Goal: Task Accomplishment & Management: Complete application form

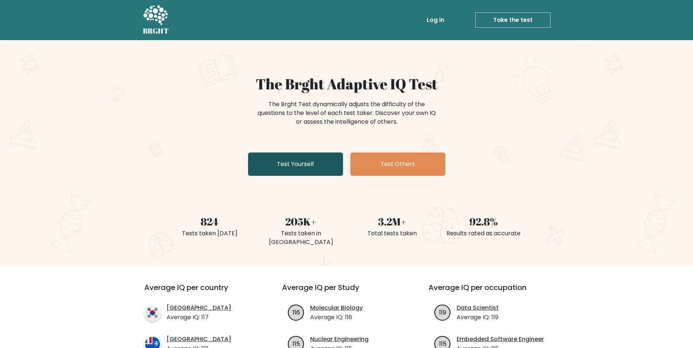
click at [304, 160] on link "Test Yourself" at bounding box center [295, 164] width 95 height 23
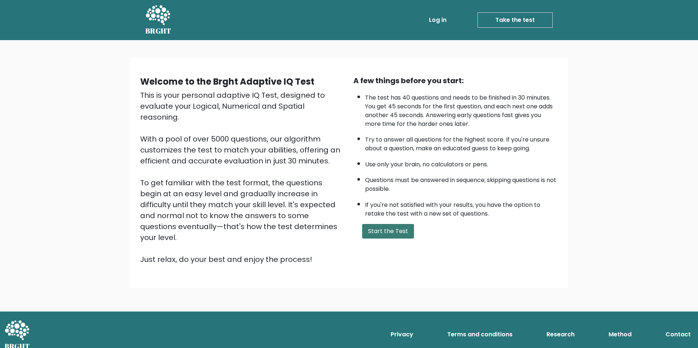
click at [386, 229] on button "Start the Test" at bounding box center [388, 231] width 52 height 15
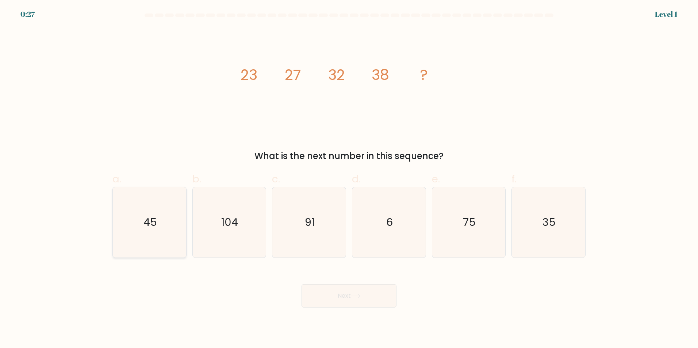
click at [152, 227] on text "45" at bounding box center [151, 222] width 14 height 15
click at [349, 179] on input "a. 45" at bounding box center [349, 176] width 0 height 5
radio input "true"
click at [369, 290] on button "Next" at bounding box center [349, 296] width 95 height 23
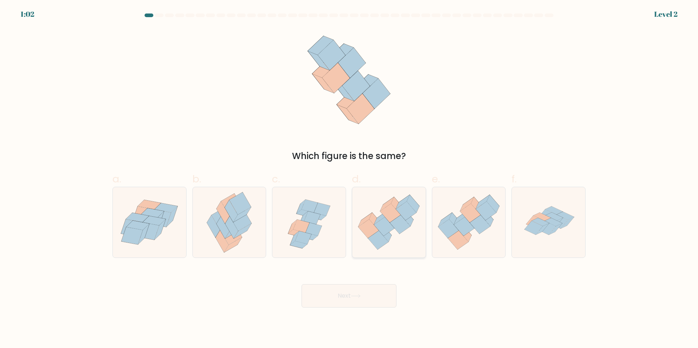
click at [381, 209] on icon at bounding box center [388, 222] width 73 height 63
click at [350, 179] on input "d." at bounding box center [349, 176] width 0 height 5
radio input "true"
click at [372, 307] on button "Next" at bounding box center [349, 296] width 95 height 23
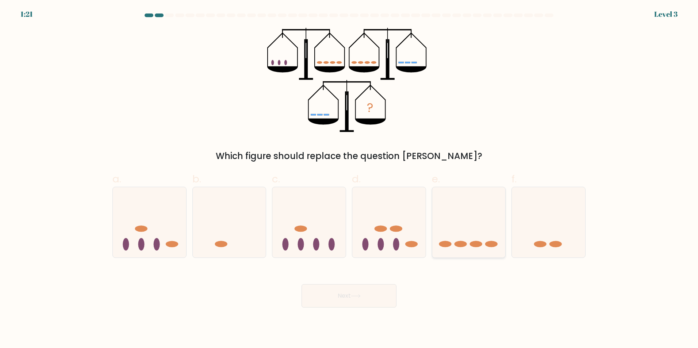
click at [475, 213] on icon at bounding box center [468, 222] width 73 height 61
click at [350, 179] on input "e." at bounding box center [349, 176] width 0 height 5
radio input "true"
click at [371, 299] on button "Next" at bounding box center [349, 296] width 95 height 23
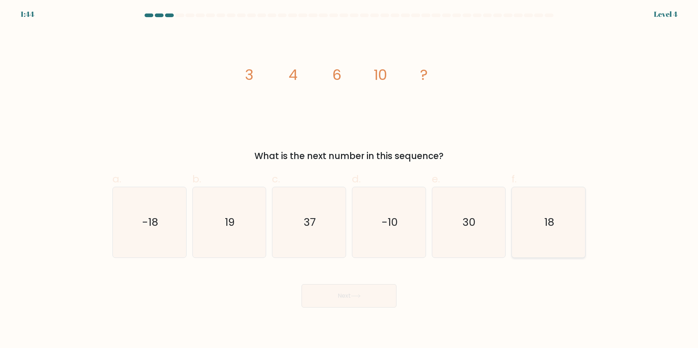
click at [558, 220] on icon "18" at bounding box center [549, 222] width 70 height 70
click at [350, 179] on input "f. 18" at bounding box center [349, 176] width 0 height 5
radio input "true"
click at [229, 198] on icon "19" at bounding box center [229, 222] width 70 height 70
click at [349, 179] on input "b. 19" at bounding box center [349, 176] width 0 height 5
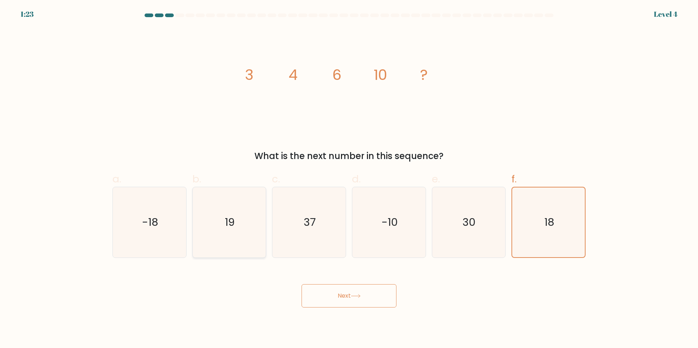
radio input "true"
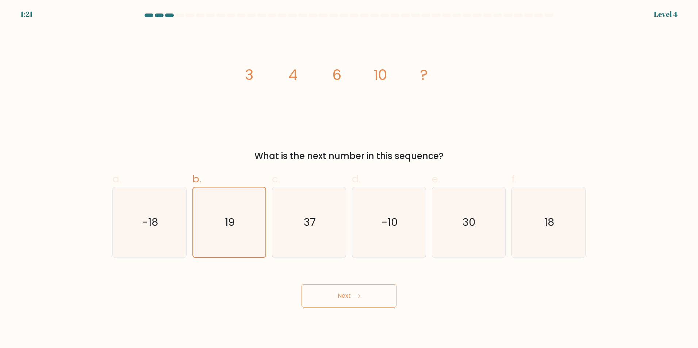
click at [336, 295] on button "Next" at bounding box center [349, 296] width 95 height 23
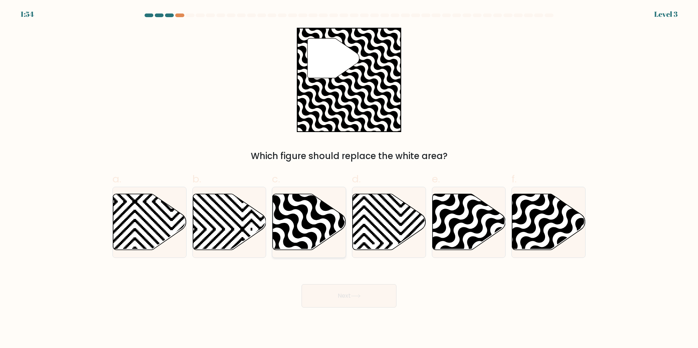
click at [292, 207] on icon at bounding box center [332, 253] width 148 height 148
click at [349, 179] on input "c." at bounding box center [349, 176] width 0 height 5
radio input "true"
click at [359, 301] on button "Next" at bounding box center [349, 296] width 95 height 23
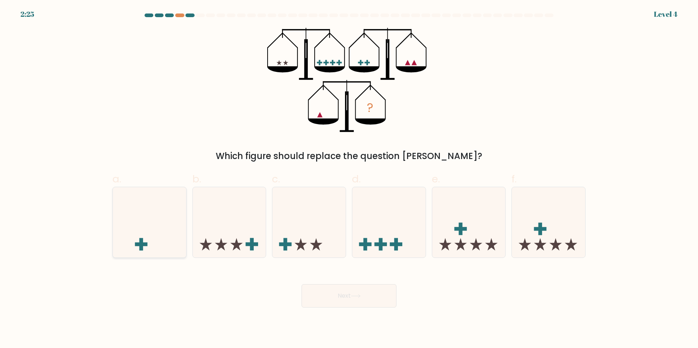
click at [161, 226] on icon at bounding box center [149, 222] width 73 height 61
click at [349, 179] on input "a." at bounding box center [349, 176] width 0 height 5
radio input "true"
click at [359, 300] on button "Next" at bounding box center [349, 296] width 95 height 23
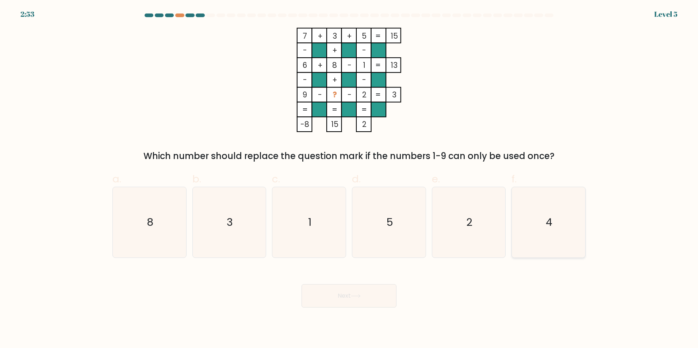
click at [558, 207] on icon "4" at bounding box center [549, 222] width 70 height 70
click at [350, 179] on input "f. 4" at bounding box center [349, 176] width 0 height 5
radio input "true"
click at [399, 228] on icon "5" at bounding box center [389, 222] width 70 height 70
click at [350, 179] on input "d. 5" at bounding box center [349, 176] width 0 height 5
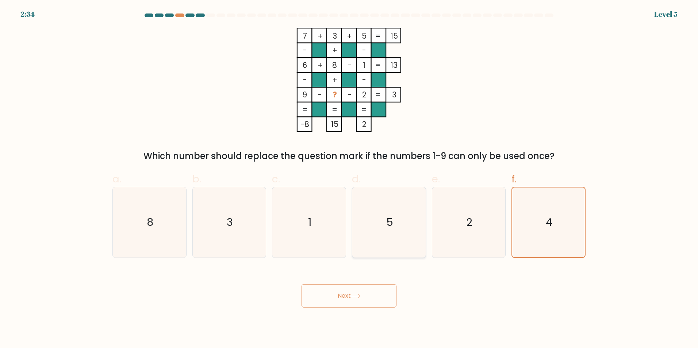
radio input "true"
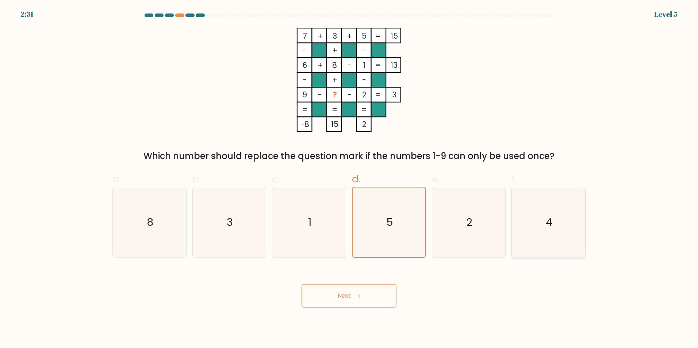
click at [531, 218] on icon "4" at bounding box center [549, 222] width 70 height 70
click at [350, 179] on input "f. 4" at bounding box center [349, 176] width 0 height 5
radio input "true"
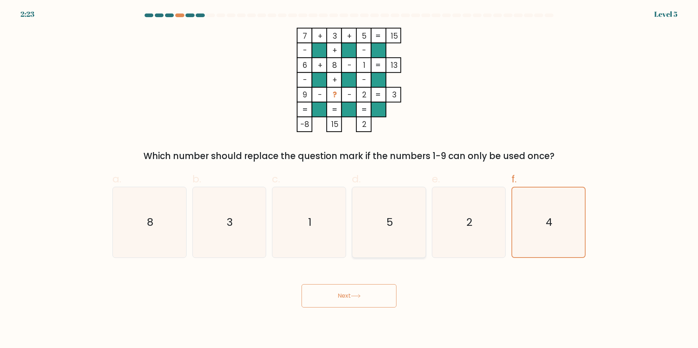
click at [385, 222] on icon "5" at bounding box center [389, 222] width 70 height 70
click at [350, 179] on input "d. 5" at bounding box center [349, 176] width 0 height 5
radio input "true"
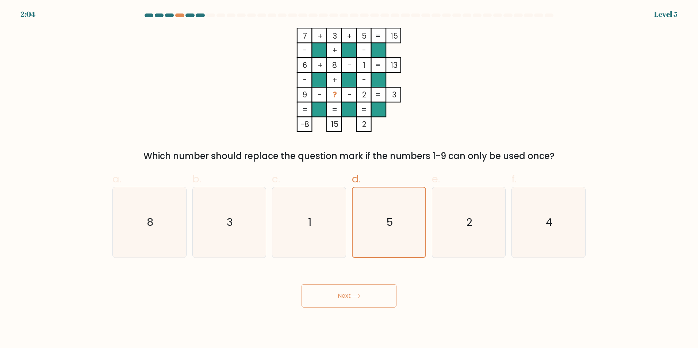
click at [332, 299] on button "Next" at bounding box center [349, 296] width 95 height 23
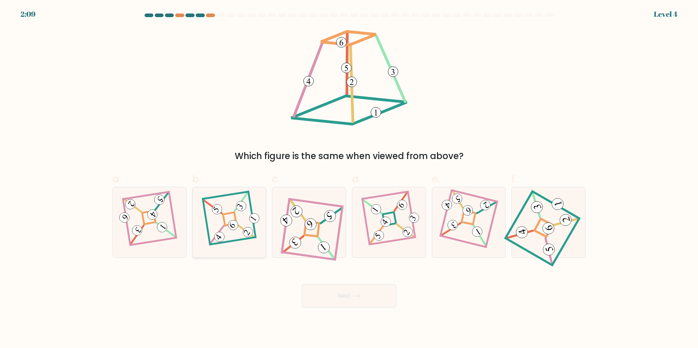
click at [248, 216] on icon at bounding box center [229, 222] width 49 height 56
click at [349, 179] on input "b." at bounding box center [349, 176] width 0 height 5
radio input "true"
click at [352, 289] on button "Next" at bounding box center [349, 296] width 95 height 23
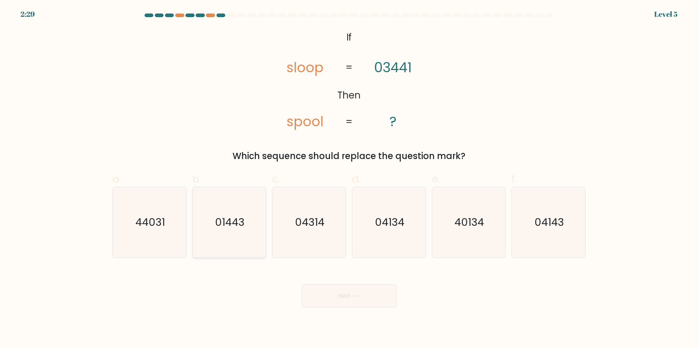
click at [240, 228] on text "01443" at bounding box center [230, 222] width 30 height 15
click at [349, 179] on input "b. 01443" at bounding box center [349, 176] width 0 height 5
radio input "true"
click at [335, 293] on button "Next" at bounding box center [349, 296] width 95 height 23
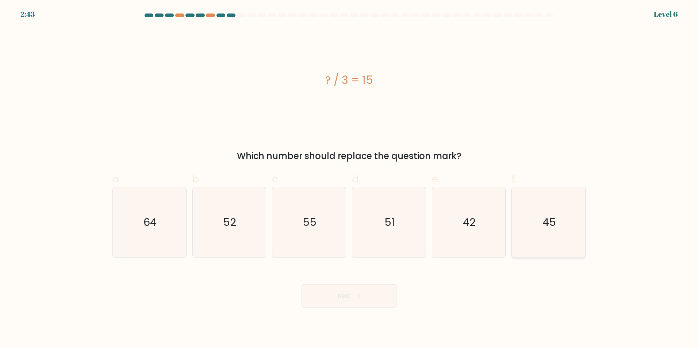
click at [565, 218] on icon "45" at bounding box center [549, 222] width 70 height 70
click at [350, 179] on input "f. 45" at bounding box center [349, 176] width 0 height 5
radio input "true"
click at [369, 294] on button "Next" at bounding box center [349, 296] width 95 height 23
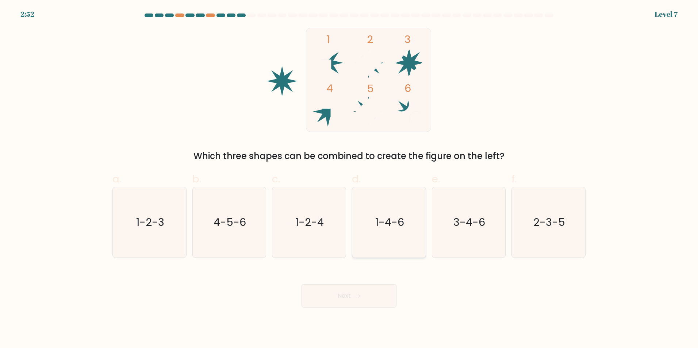
click at [397, 234] on icon "1-4-6" at bounding box center [389, 222] width 70 height 70
click at [350, 179] on input "d. 1-4-6" at bounding box center [349, 176] width 0 height 5
radio input "true"
click at [361, 297] on icon at bounding box center [356, 296] width 10 height 4
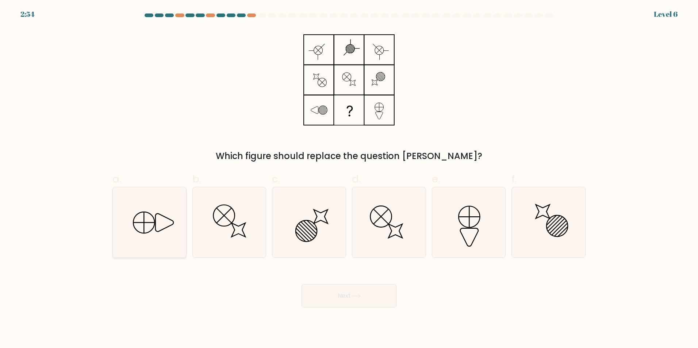
click at [144, 228] on line at bounding box center [144, 223] width 0 height 20
click at [349, 179] on input "a." at bounding box center [349, 176] width 0 height 5
radio input "true"
click at [359, 304] on button "Next" at bounding box center [349, 296] width 95 height 23
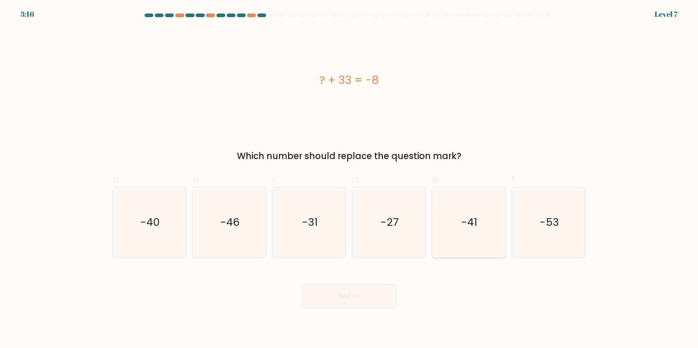
click at [482, 219] on icon "-41" at bounding box center [469, 222] width 70 height 70
click at [350, 179] on input "e. -41" at bounding box center [349, 176] width 0 height 5
radio input "true"
click at [371, 298] on button "Next" at bounding box center [349, 296] width 95 height 23
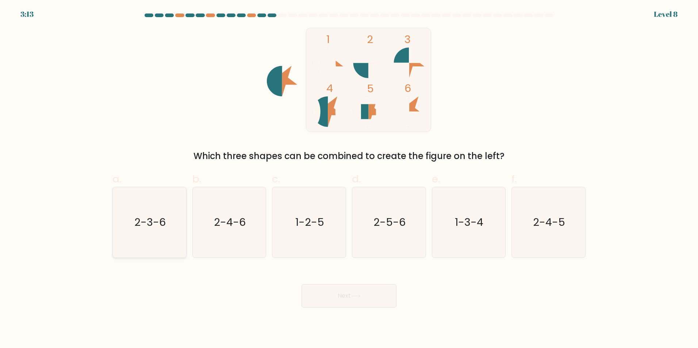
click at [134, 235] on icon "2-3-6" at bounding box center [149, 222] width 70 height 70
click at [349, 179] on input "a. 2-3-6" at bounding box center [349, 176] width 0 height 5
radio input "true"
click at [343, 302] on button "Next" at bounding box center [349, 296] width 95 height 23
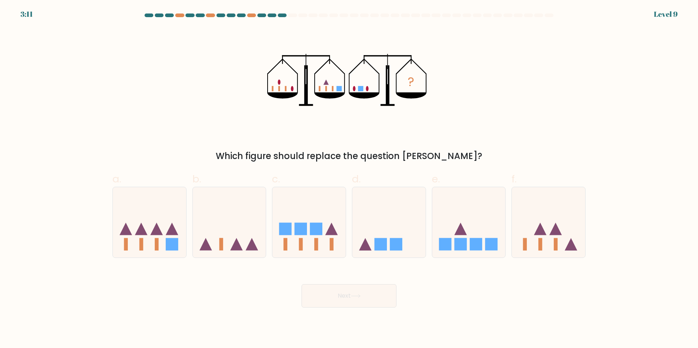
click at [343, 302] on button "Next" at bounding box center [349, 296] width 95 height 23
click at [386, 228] on icon at bounding box center [388, 222] width 73 height 61
click at [350, 179] on input "d." at bounding box center [349, 176] width 0 height 5
radio input "true"
click at [360, 298] on icon at bounding box center [356, 296] width 10 height 4
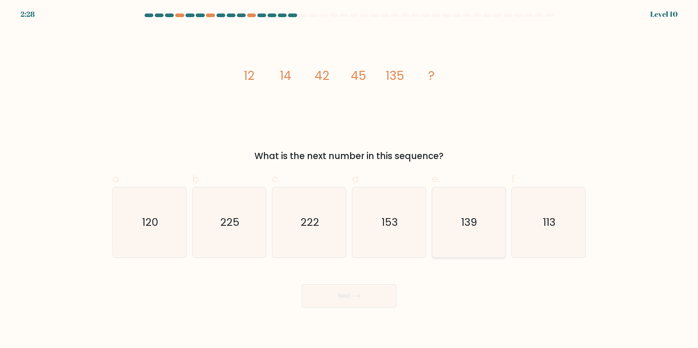
click at [475, 208] on icon "139" at bounding box center [469, 222] width 70 height 70
click at [350, 179] on input "e. 139" at bounding box center [349, 176] width 0 height 5
radio input "true"
click at [367, 296] on button "Next" at bounding box center [349, 296] width 95 height 23
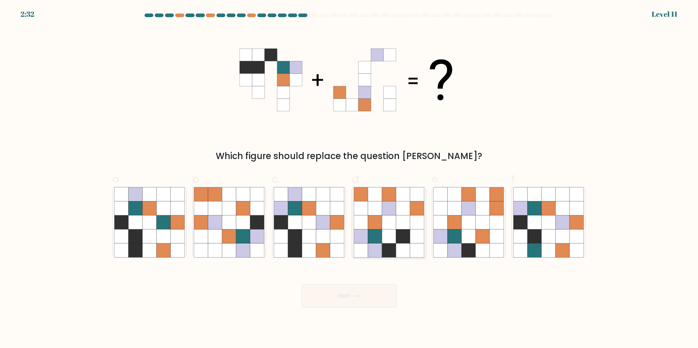
click at [390, 203] on icon at bounding box center [389, 208] width 14 height 14
click at [350, 179] on input "d." at bounding box center [349, 176] width 0 height 5
radio input "true"
click at [348, 307] on button "Next" at bounding box center [349, 296] width 95 height 23
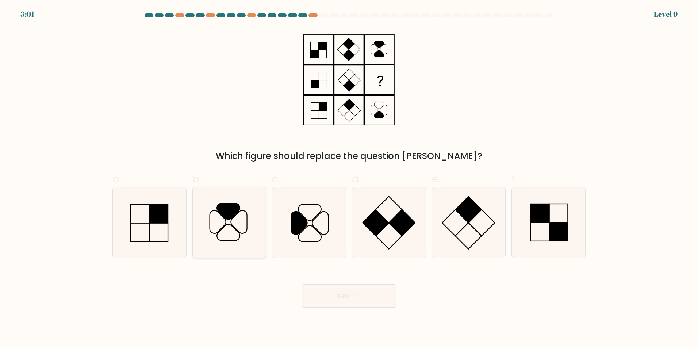
click at [239, 224] on icon at bounding box center [229, 222] width 70 height 70
click at [349, 179] on input "b." at bounding box center [349, 176] width 0 height 5
radio input "true"
click at [328, 223] on icon at bounding box center [309, 222] width 70 height 70
click at [349, 179] on input "c." at bounding box center [349, 176] width 0 height 5
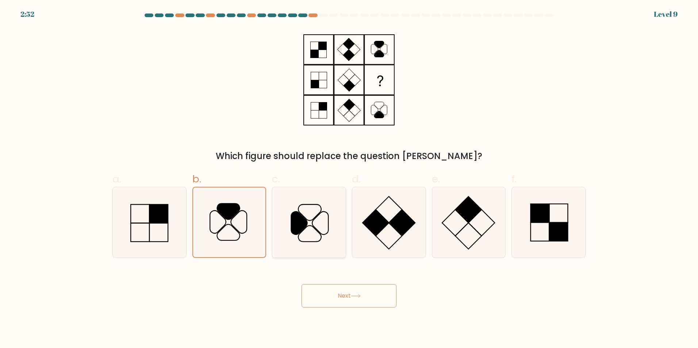
radio input "true"
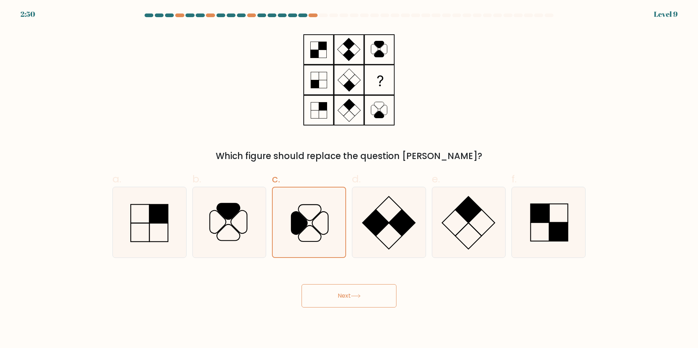
click at [330, 291] on button "Next" at bounding box center [349, 296] width 95 height 23
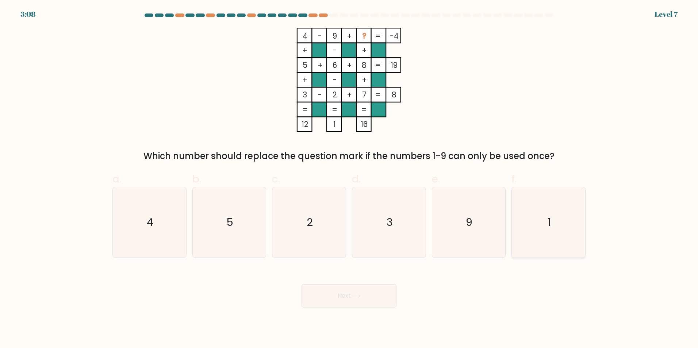
click at [549, 220] on text "1" at bounding box center [549, 222] width 3 height 15
click at [350, 179] on input "f. 1" at bounding box center [349, 176] width 0 height 5
radio input "true"
click at [372, 291] on button "Next" at bounding box center [349, 296] width 95 height 23
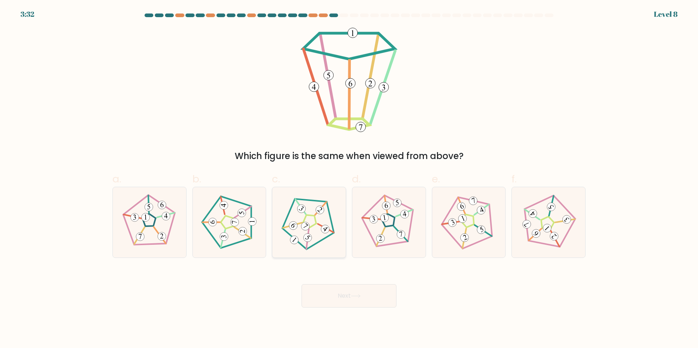
click at [317, 206] on icon at bounding box center [309, 222] width 56 height 56
click at [349, 179] on input "c." at bounding box center [349, 176] width 0 height 5
radio input "true"
click at [331, 295] on button "Next" at bounding box center [349, 296] width 95 height 23
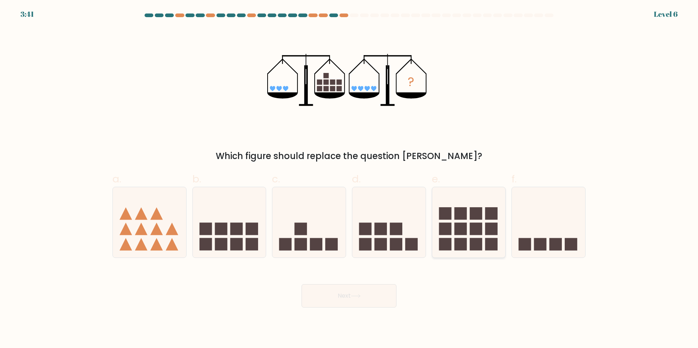
click at [479, 210] on rect at bounding box center [476, 213] width 12 height 12
click at [350, 179] on input "e." at bounding box center [349, 176] width 0 height 5
radio input "true"
click at [374, 289] on button "Next" at bounding box center [349, 296] width 95 height 23
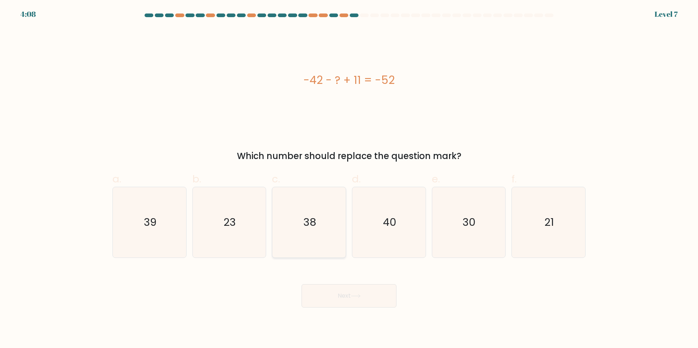
click at [300, 223] on icon "38" at bounding box center [309, 222] width 70 height 70
click at [349, 179] on input "c. 38" at bounding box center [349, 176] width 0 height 5
radio input "true"
click at [367, 292] on button "Next" at bounding box center [349, 296] width 95 height 23
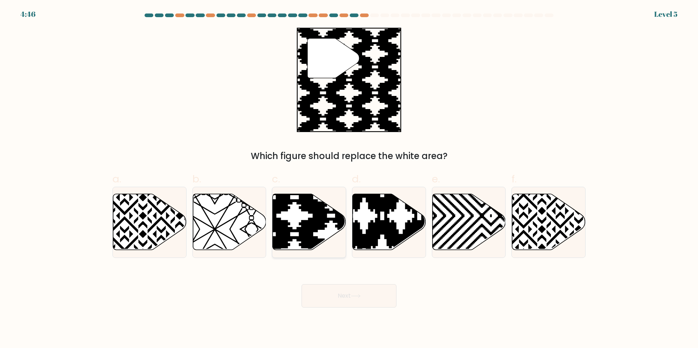
click at [306, 207] on icon at bounding box center [332, 253] width 148 height 148
click at [349, 179] on input "c." at bounding box center [349, 176] width 0 height 5
radio input "true"
click at [336, 300] on button "Next" at bounding box center [349, 296] width 95 height 23
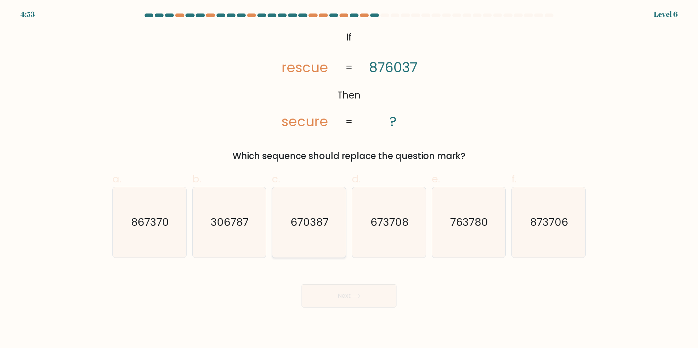
click at [318, 244] on icon "670387" at bounding box center [309, 222] width 70 height 70
click at [349, 179] on input "c. 670387" at bounding box center [349, 176] width 0 height 5
radio input "true"
click at [351, 300] on button "Next" at bounding box center [349, 296] width 95 height 23
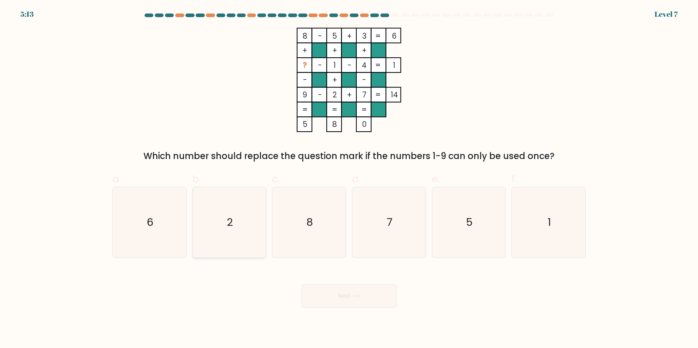
click at [214, 221] on icon "2" at bounding box center [229, 222] width 70 height 70
click at [349, 179] on input "b. 2" at bounding box center [349, 176] width 0 height 5
radio input "true"
click at [354, 295] on icon at bounding box center [356, 296] width 10 height 4
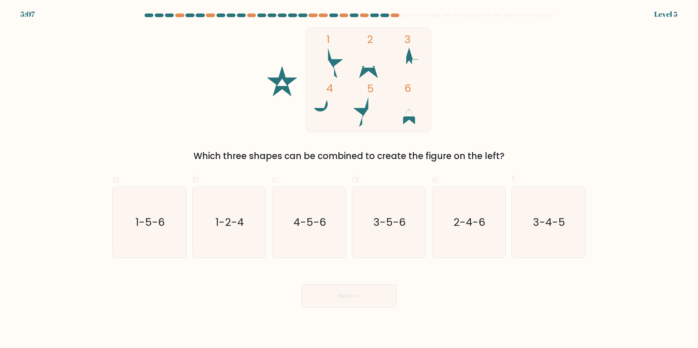
click at [332, 57] on rect at bounding box center [368, 80] width 125 height 104
click at [185, 230] on div "1-5-6" at bounding box center [149, 222] width 74 height 71
click at [349, 179] on input "a. 1-5-6" at bounding box center [349, 176] width 0 height 5
radio input "true"
click at [347, 294] on button "Next" at bounding box center [349, 296] width 95 height 23
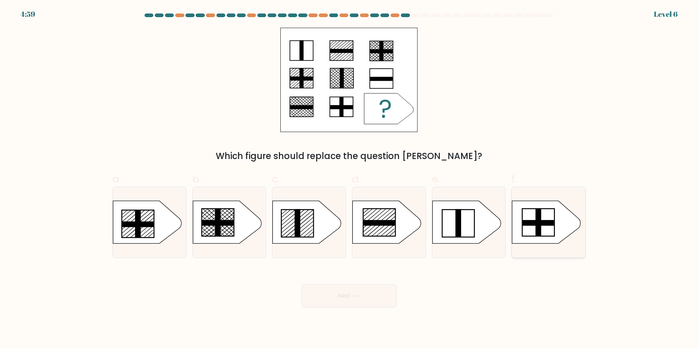
click at [548, 228] on icon at bounding box center [546, 222] width 69 height 43
click at [350, 179] on input "f." at bounding box center [349, 176] width 0 height 5
radio input "true"
click at [468, 228] on icon at bounding box center [466, 222] width 69 height 43
click at [350, 179] on input "e." at bounding box center [349, 176] width 0 height 5
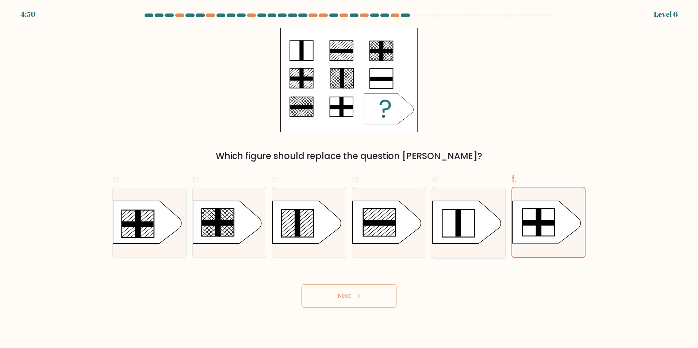
radio input "true"
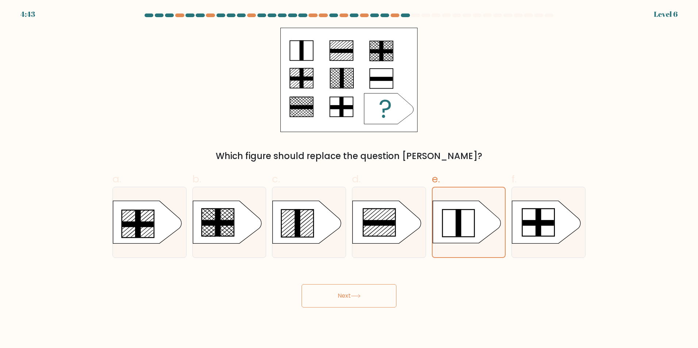
click at [351, 300] on button "Next" at bounding box center [349, 296] width 95 height 23
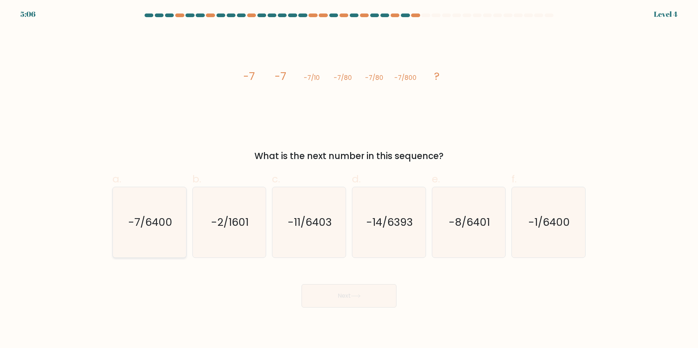
click at [178, 225] on icon "-7/6400" at bounding box center [149, 222] width 70 height 70
click at [349, 179] on input "a. -7/6400" at bounding box center [349, 176] width 0 height 5
radio input "true"
click at [166, 231] on icon "-7/6400" at bounding box center [150, 223] width 70 height 70
click at [349, 179] on input "a. -7/6400" at bounding box center [349, 176] width 0 height 5
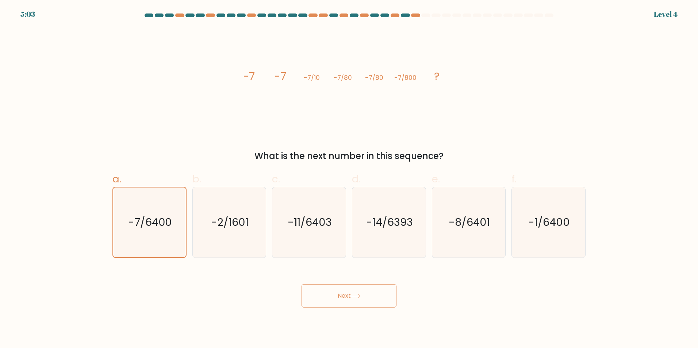
click at [347, 302] on button "Next" at bounding box center [349, 296] width 95 height 23
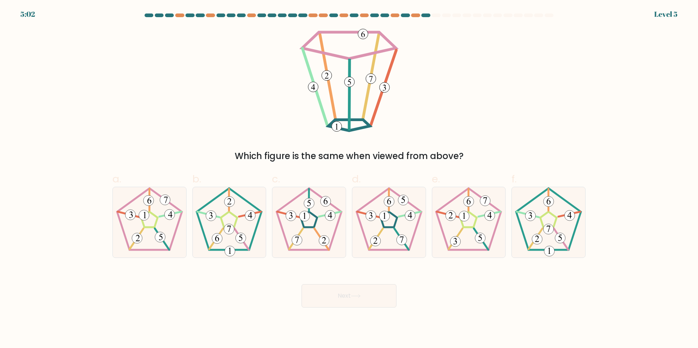
click at [347, 302] on button "Next" at bounding box center [349, 296] width 95 height 23
click at [195, 291] on div "Next" at bounding box center [349, 287] width 482 height 41
click at [317, 199] on icon at bounding box center [309, 222] width 70 height 70
click at [349, 179] on input "c." at bounding box center [349, 176] width 0 height 5
radio input "true"
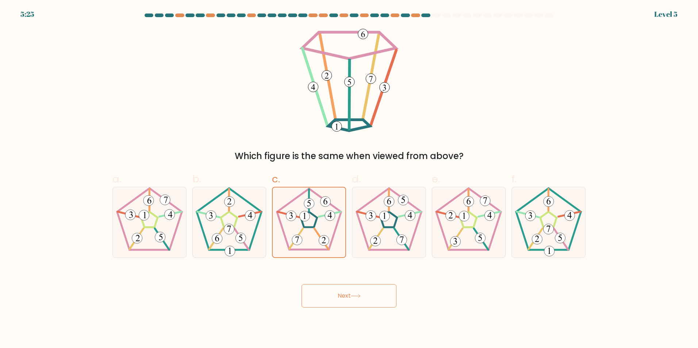
click at [362, 304] on button "Next" at bounding box center [349, 296] width 95 height 23
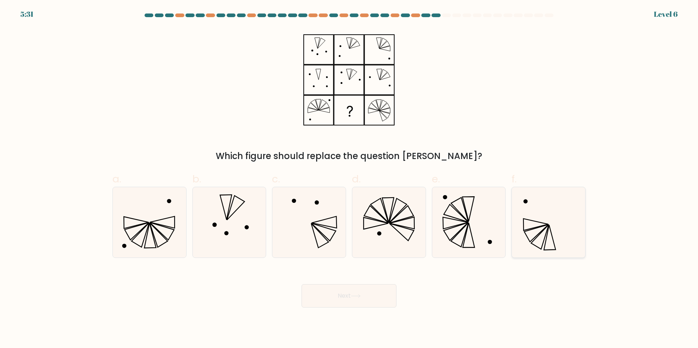
click at [553, 221] on icon at bounding box center [549, 222] width 70 height 70
click at [350, 179] on input "f." at bounding box center [349, 176] width 0 height 5
radio input "true"
click at [350, 305] on button "Next" at bounding box center [349, 296] width 95 height 23
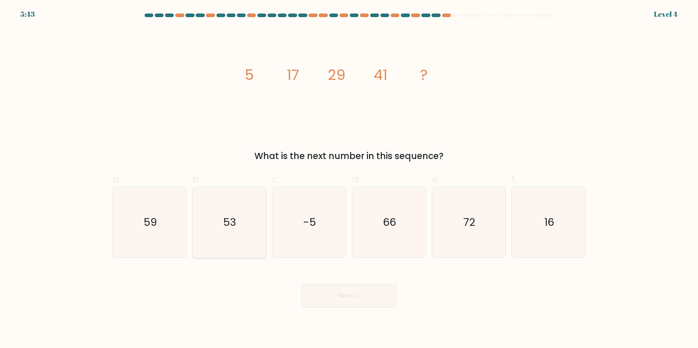
click at [231, 236] on icon "53" at bounding box center [229, 222] width 70 height 70
click at [349, 179] on input "b. 53" at bounding box center [349, 176] width 0 height 5
radio input "true"
click at [344, 299] on button "Next" at bounding box center [349, 296] width 95 height 23
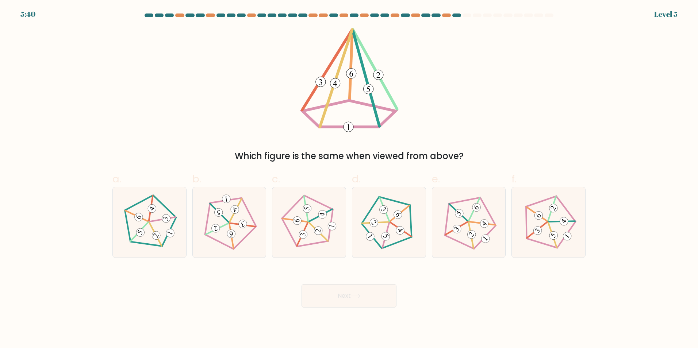
click at [344, 299] on button "Next" at bounding box center [349, 296] width 95 height 23
click at [257, 240] on icon at bounding box center [229, 222] width 56 height 56
click at [349, 179] on input "b." at bounding box center [349, 176] width 0 height 5
radio input "true"
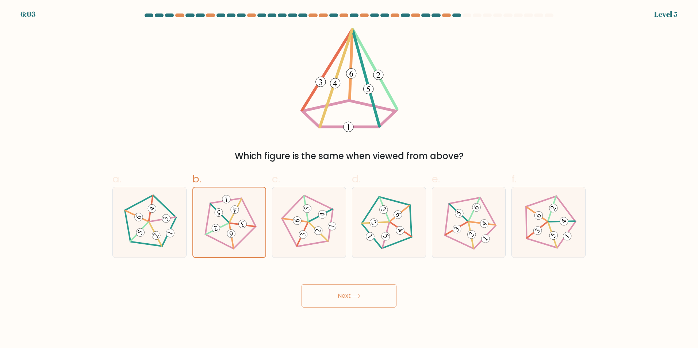
click at [317, 298] on button "Next" at bounding box center [349, 296] width 95 height 23
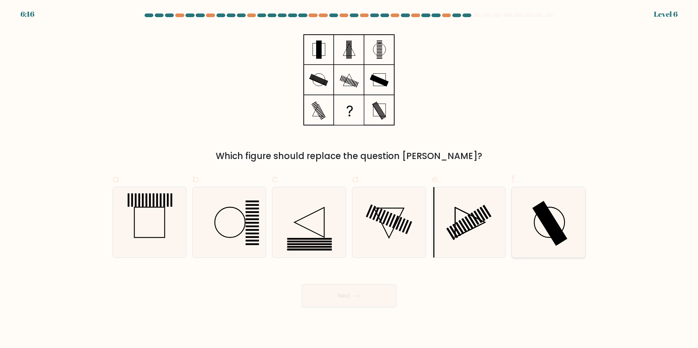
click at [551, 215] on rect at bounding box center [550, 223] width 35 height 45
click at [350, 179] on input "f." at bounding box center [349, 176] width 0 height 5
radio input "true"
click at [368, 295] on button "Next" at bounding box center [349, 296] width 95 height 23
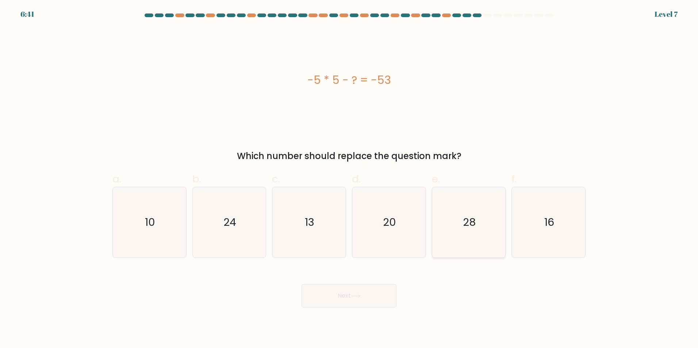
click at [486, 235] on icon "28" at bounding box center [469, 222] width 70 height 70
click at [350, 179] on input "e. 28" at bounding box center [349, 176] width 0 height 5
radio input "true"
click at [356, 298] on button "Next" at bounding box center [349, 296] width 95 height 23
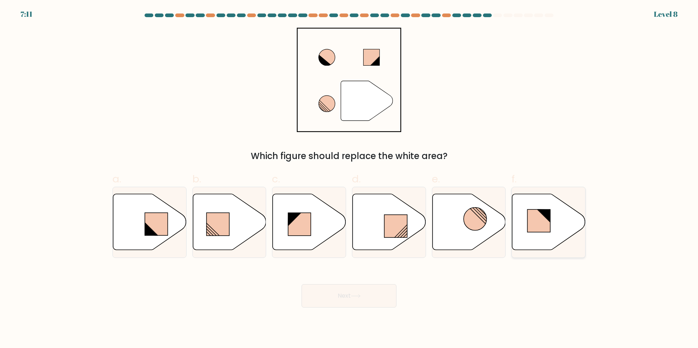
click at [544, 225] on rect at bounding box center [539, 221] width 23 height 23
click at [350, 179] on input "f." at bounding box center [349, 176] width 0 height 5
radio input "true"
click at [361, 302] on button "Next" at bounding box center [349, 296] width 95 height 23
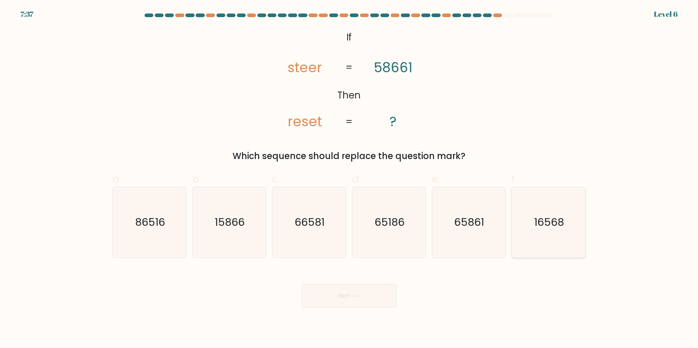
click at [558, 229] on text "16568" at bounding box center [550, 222] width 30 height 15
click at [350, 179] on input "f. 16568" at bounding box center [349, 176] width 0 height 5
radio input "true"
click at [361, 305] on button "Next" at bounding box center [349, 296] width 95 height 23
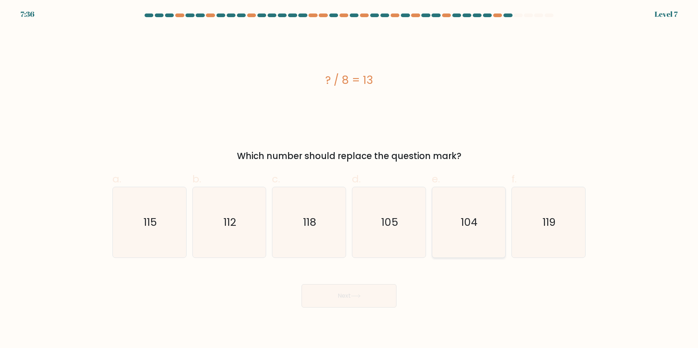
click at [473, 234] on icon "104" at bounding box center [469, 222] width 70 height 70
click at [350, 179] on input "e. 104" at bounding box center [349, 176] width 0 height 5
radio input "true"
click at [365, 300] on button "Next" at bounding box center [349, 296] width 95 height 23
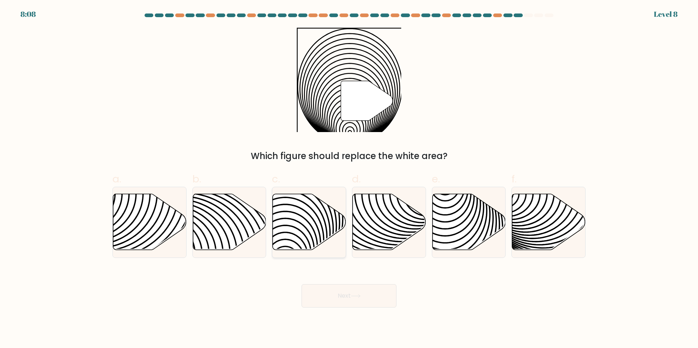
click at [307, 225] on icon at bounding box center [309, 222] width 73 height 56
click at [349, 179] on input "c." at bounding box center [349, 176] width 0 height 5
radio input "true"
click at [367, 292] on button "Next" at bounding box center [349, 296] width 95 height 23
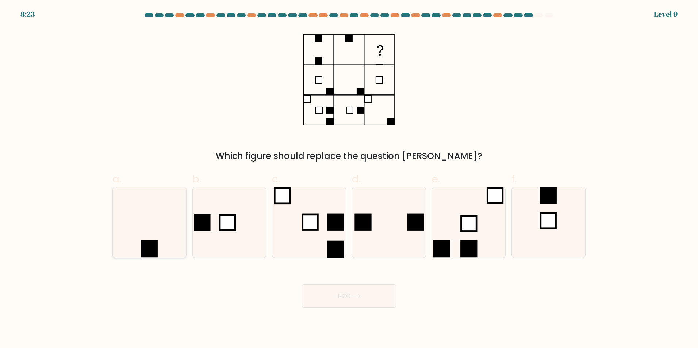
click at [164, 243] on icon at bounding box center [149, 222] width 70 height 70
click at [349, 179] on input "a." at bounding box center [349, 176] width 0 height 5
radio input "true"
click at [378, 294] on button "Next" at bounding box center [349, 296] width 95 height 23
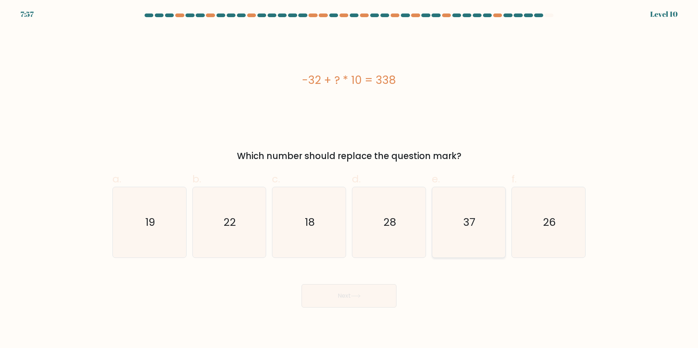
click at [476, 226] on icon "37" at bounding box center [469, 222] width 70 height 70
click at [350, 179] on input "e. 37" at bounding box center [349, 176] width 0 height 5
radio input "true"
click at [361, 300] on button "Next" at bounding box center [349, 296] width 95 height 23
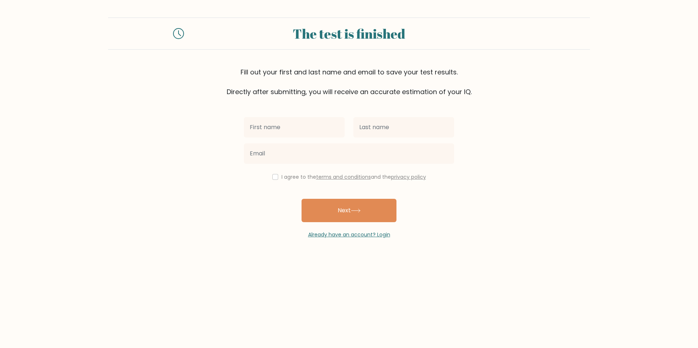
click at [361, 300] on body "The test is finished Fill out your first and last name and email to save your t…" at bounding box center [349, 174] width 698 height 348
click at [314, 138] on div at bounding box center [295, 127] width 110 height 26
click at [309, 125] on input "text" at bounding box center [294, 127] width 101 height 20
type input "Roel C. Amistad"
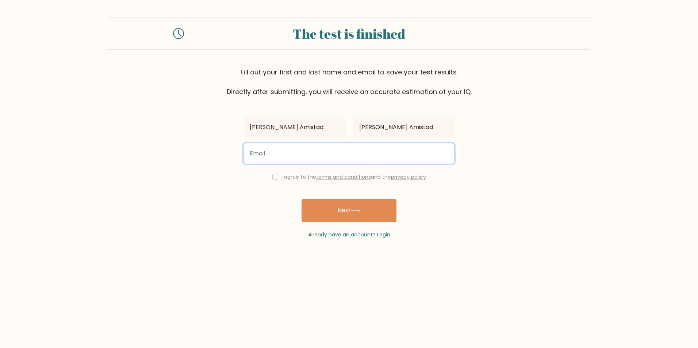
type input "roelamistad1@gmail.com"
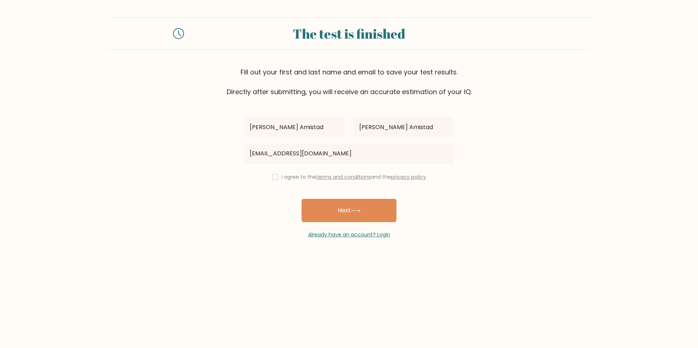
click at [283, 180] on label "I agree to the terms and conditions and the privacy policy" at bounding box center [354, 176] width 145 height 7
click at [273, 175] on input "checkbox" at bounding box center [275, 177] width 6 height 6
checkbox input "true"
click at [329, 210] on button "Next" at bounding box center [349, 210] width 95 height 23
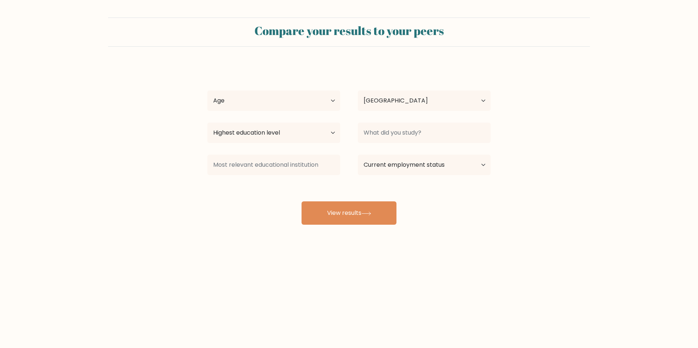
select select "PH"
click at [329, 210] on button "View results" at bounding box center [349, 213] width 95 height 23
click at [284, 108] on select "Age Under [DEMOGRAPHIC_DATA] [DEMOGRAPHIC_DATA] [DEMOGRAPHIC_DATA] [DEMOGRAPHIC…" at bounding box center [273, 101] width 133 height 20
select select "18_24"
click at [207, 91] on select "Age Under [DEMOGRAPHIC_DATA] [DEMOGRAPHIC_DATA] [DEMOGRAPHIC_DATA] [DEMOGRAPHIC…" at bounding box center [273, 101] width 133 height 20
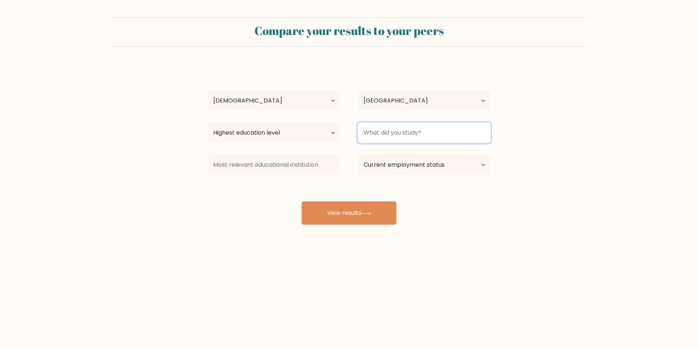
click at [385, 136] on input at bounding box center [424, 133] width 133 height 20
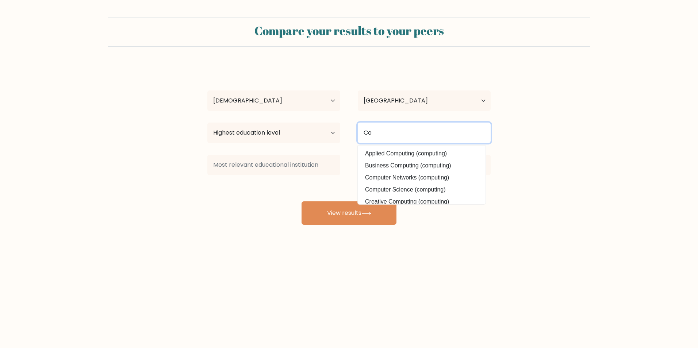
type input "C"
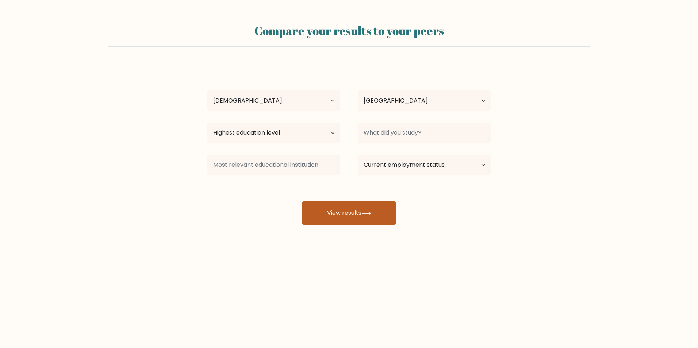
click at [388, 207] on button "View results" at bounding box center [349, 213] width 95 height 23
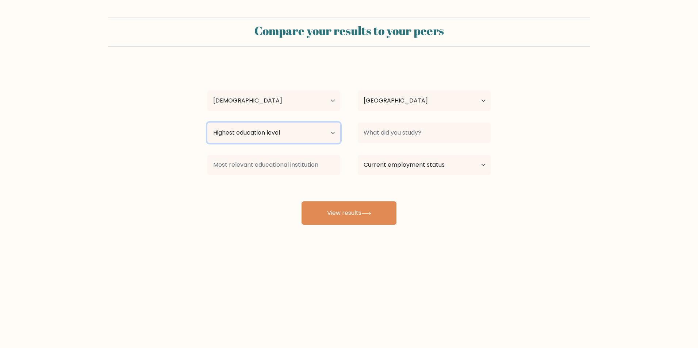
click at [334, 131] on select "Highest education level No schooling Primary Lower Secondary Upper Secondary Oc…" at bounding box center [273, 133] width 133 height 20
select select "bachelors_degree"
click at [207, 123] on select "Highest education level No schooling Primary Lower Secondary Upper Secondary Oc…" at bounding box center [273, 133] width 133 height 20
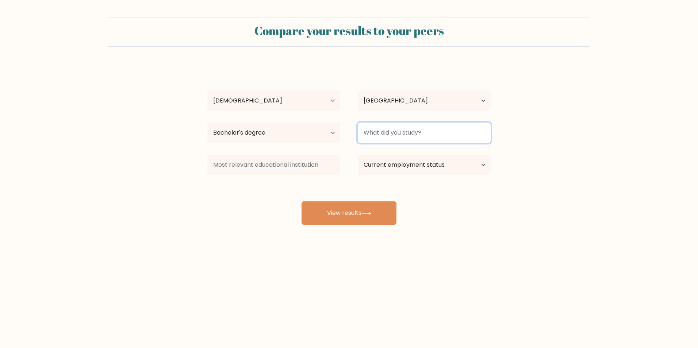
click at [426, 132] on input at bounding box center [424, 133] width 133 height 20
type input "B"
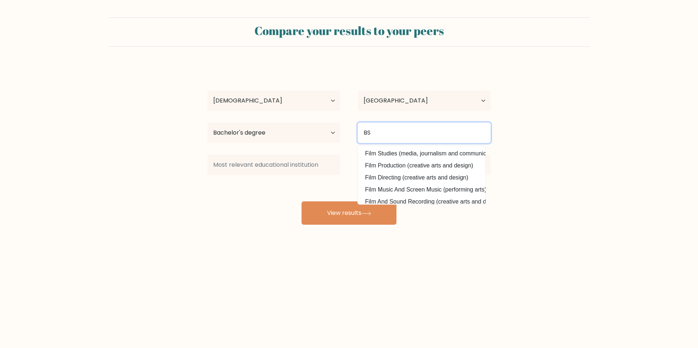
type input "B"
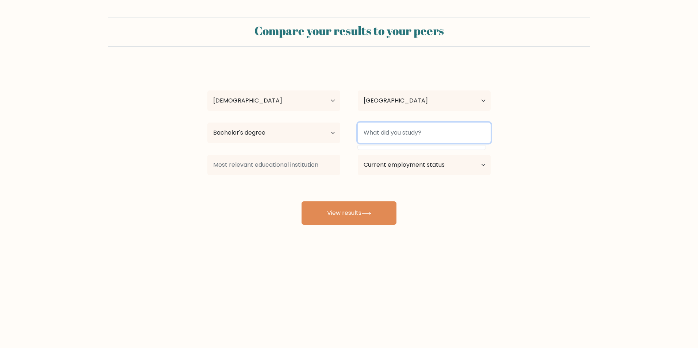
click at [426, 127] on input at bounding box center [424, 133] width 133 height 20
click at [424, 173] on div "[PERSON_NAME] [PERSON_NAME] Amistad Age Under [DEMOGRAPHIC_DATA] [DEMOGRAPHIC_D…" at bounding box center [349, 144] width 292 height 161
click at [457, 140] on input "Bachellor of sec" at bounding box center [424, 133] width 133 height 20
type input "B"
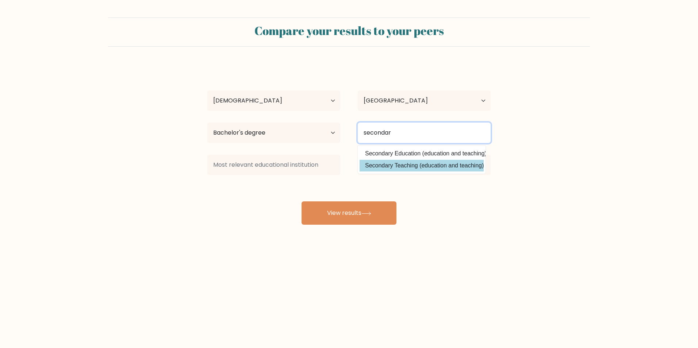
type input "secondar"
click at [429, 169] on div "[PERSON_NAME] [PERSON_NAME] Amistad Age Under [DEMOGRAPHIC_DATA] [DEMOGRAPHIC_D…" at bounding box center [349, 144] width 292 height 161
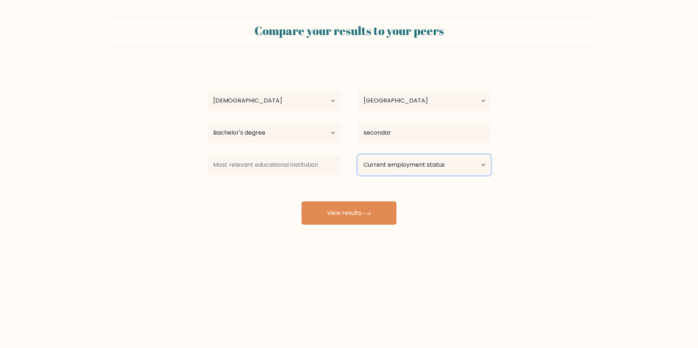
click at [413, 167] on select "Current employment status Employed Student Retired Other / prefer not to answer" at bounding box center [424, 165] width 133 height 20
select select "other"
click at [358, 155] on select "Current employment status Employed Student Retired Other / prefer not to answer" at bounding box center [424, 165] width 133 height 20
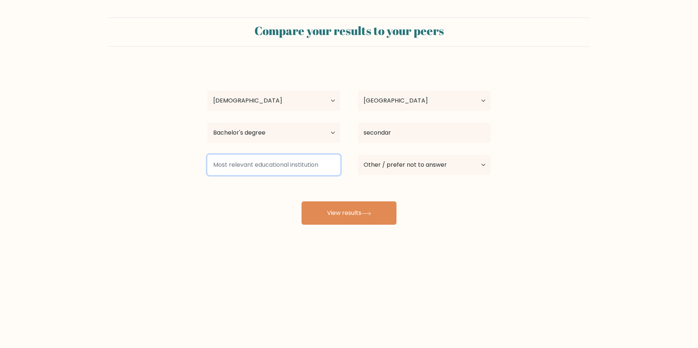
click at [310, 168] on input at bounding box center [273, 165] width 133 height 20
click at [350, 189] on div "[PERSON_NAME] [PERSON_NAME] Amistad Age Under [DEMOGRAPHIC_DATA] [DEMOGRAPHIC_D…" at bounding box center [349, 144] width 292 height 161
click at [278, 162] on input at bounding box center [273, 165] width 133 height 20
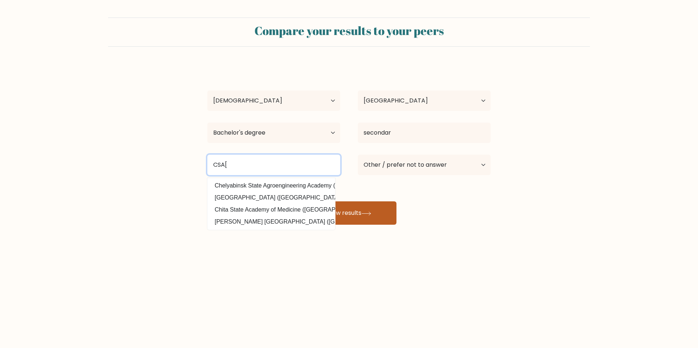
type input "CSA["
click at [384, 220] on button "View results" at bounding box center [349, 213] width 95 height 23
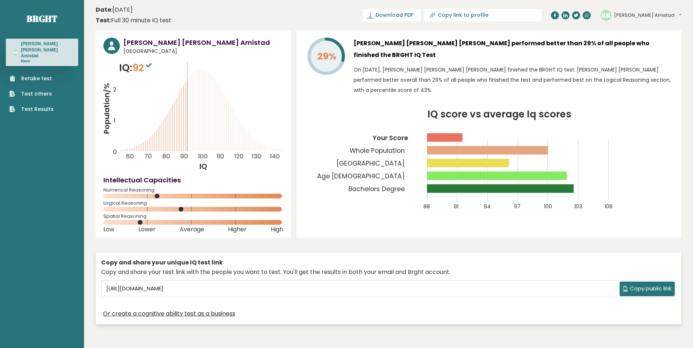
click at [260, 165] on icon "Population/% IQ 0 1 2 60 70 80 90 100 110 120 130 140" at bounding box center [193, 116] width 180 height 111
